Goal: Transaction & Acquisition: Purchase product/service

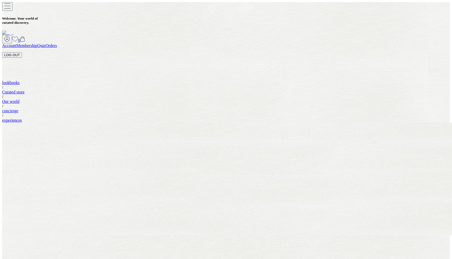
click at [16, 43] on link "Account" at bounding box center [9, 45] width 14 height 4
click at [22, 52] on button "LOG OUT" at bounding box center [12, 54] width 20 height 5
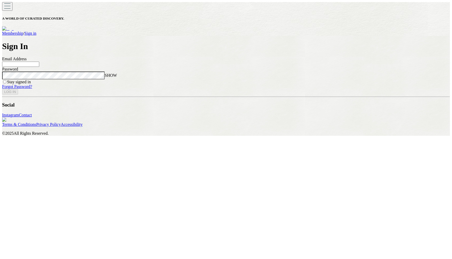
click at [194, 65] on div "Email Address" at bounding box center [226, 62] width 448 height 10
click at [39, 67] on input at bounding box center [20, 64] width 37 height 5
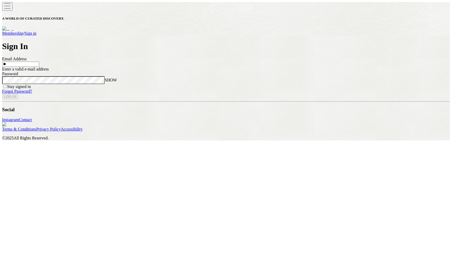
type input "*"
type input "**********"
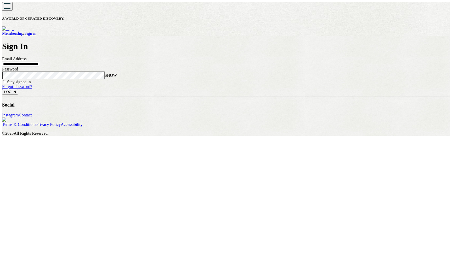
click at [117, 78] on span "SHOW" at bounding box center [111, 75] width 12 height 4
click at [18, 95] on button "LOG IN" at bounding box center [10, 91] width 16 height 5
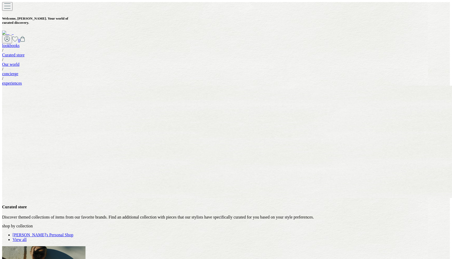
click at [73, 233] on link "Jane's Personal Shop" at bounding box center [43, 235] width 61 height 4
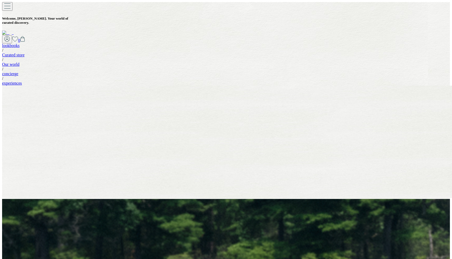
click at [48, 234] on img at bounding box center [25, 236] width 46 height 5
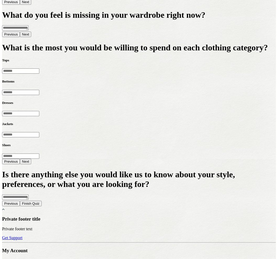
scroll to position [809, 0]
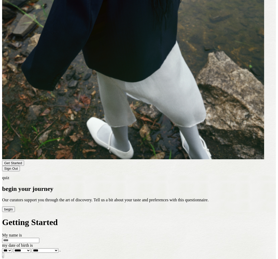
scroll to position [348, 0]
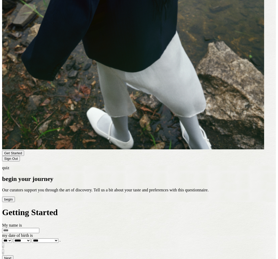
select select "****"
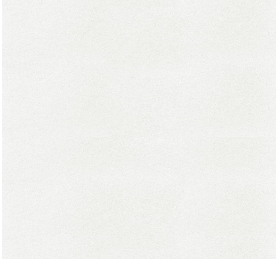
scroll to position [0, 0]
